Goal: Task Accomplishment & Management: Manage account settings

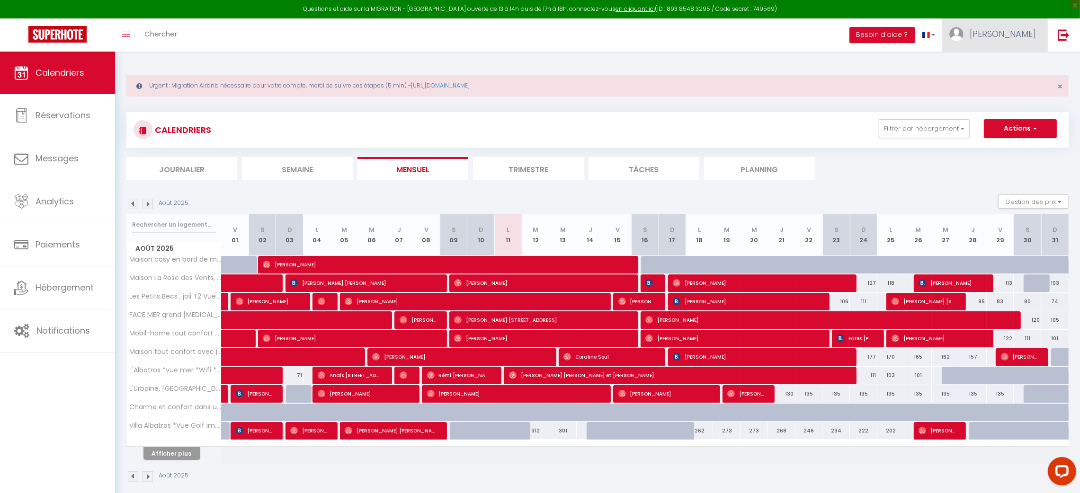
click at [1013, 31] on span "[PERSON_NAME]" at bounding box center [1003, 34] width 66 height 12
drag, startPoint x: 1012, startPoint y: 53, endPoint x: 1008, endPoint y: 62, distance: 9.3
click at [1008, 62] on div "Paramètres Équipe" at bounding box center [1010, 74] width 76 height 41
click at [1008, 62] on link "Paramètres" at bounding box center [1010, 66] width 70 height 16
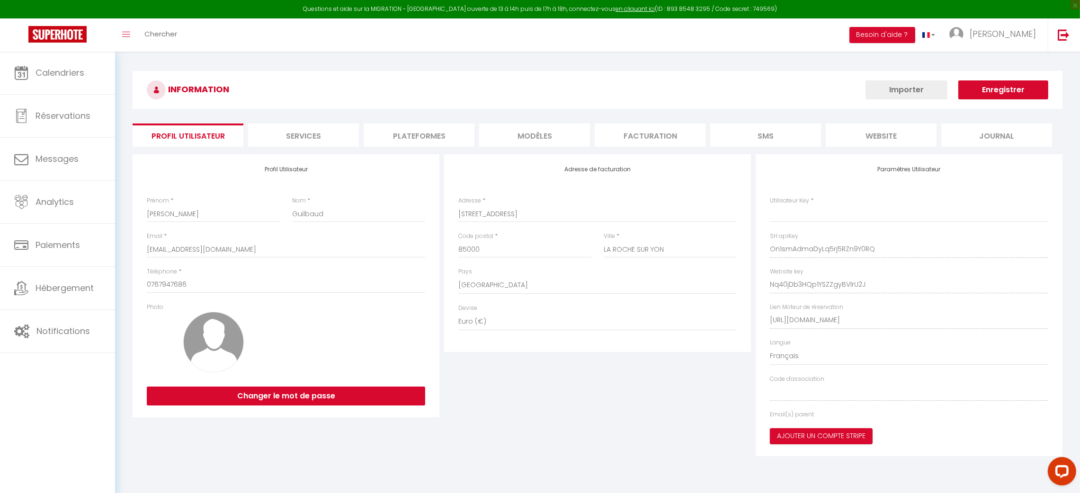
type input "On1smAdmaDyLq5rj5RZn9Y0RQ"
type input "Nq40jDb3HQp1YSZZgyBVlrU2J"
type input "[URL][DOMAIN_NAME]"
select select "fr"
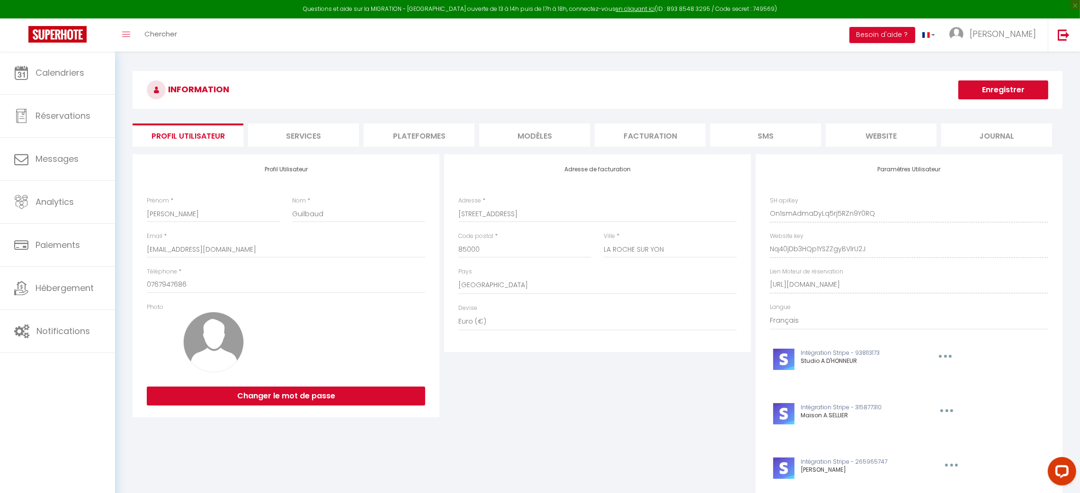
click at [396, 137] on li "Plateformes" at bounding box center [419, 135] width 111 height 23
